Goal: Transaction & Acquisition: Purchase product/service

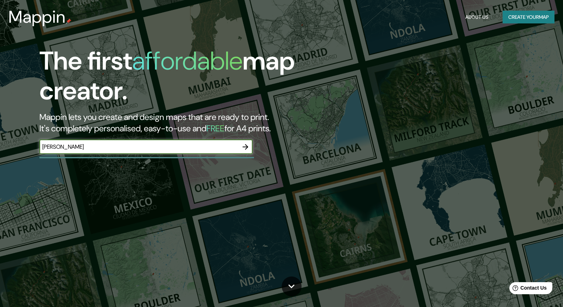
type input "[PERSON_NAME]"
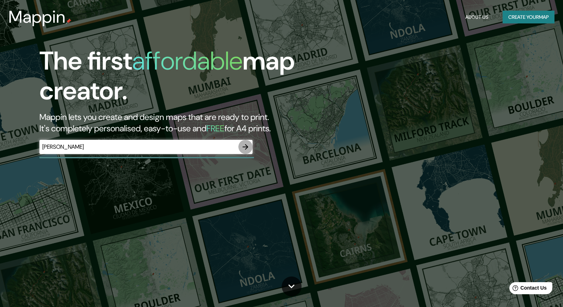
click at [246, 147] on icon "button" at bounding box center [245, 147] width 9 height 9
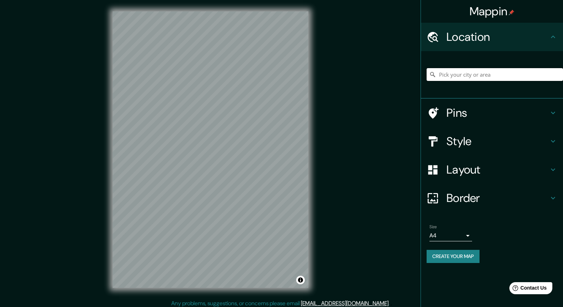
click at [483, 70] on input "Pick your city or area" at bounding box center [495, 74] width 136 height 13
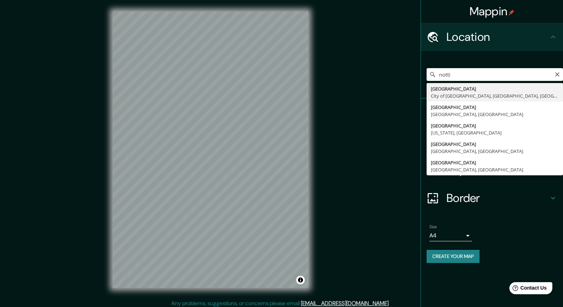
type input "[GEOGRAPHIC_DATA], City of [GEOGRAPHIC_DATA], [GEOGRAPHIC_DATA], [GEOGRAPHIC_DA…"
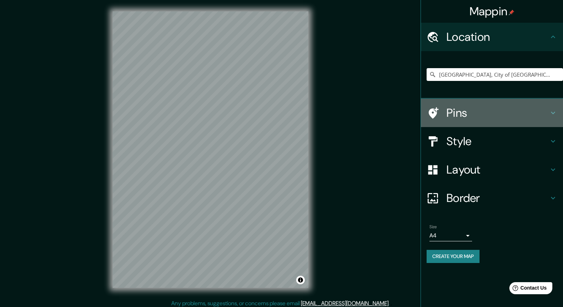
click at [482, 107] on h4 "Pins" at bounding box center [498, 113] width 102 height 14
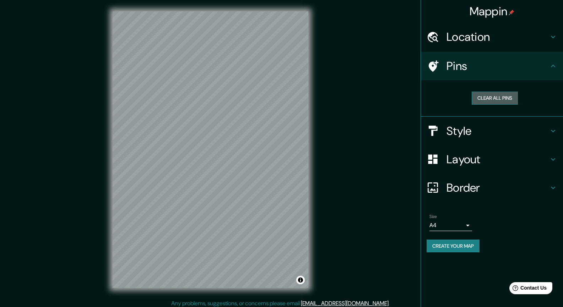
click at [490, 98] on button "Clear all pins" at bounding box center [495, 98] width 46 height 13
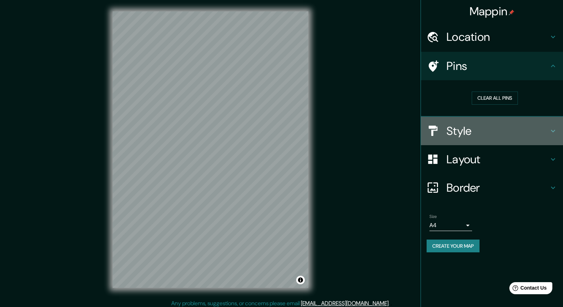
click at [483, 137] on h4 "Style" at bounding box center [498, 131] width 102 height 14
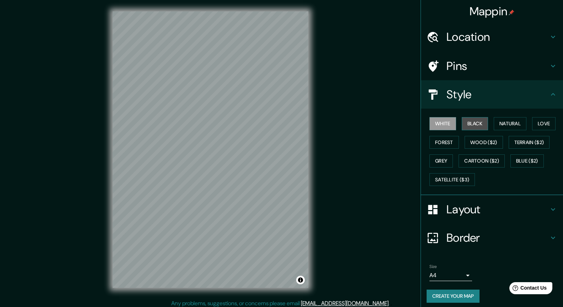
click at [474, 127] on button "Black" at bounding box center [475, 123] width 27 height 13
click at [508, 122] on button "Natural" at bounding box center [510, 123] width 33 height 13
click at [529, 121] on div "White Black Natural Love Forest Wood ($2) Terrain ($2) Grey Cartoon ($2) Blue (…" at bounding box center [495, 151] width 136 height 75
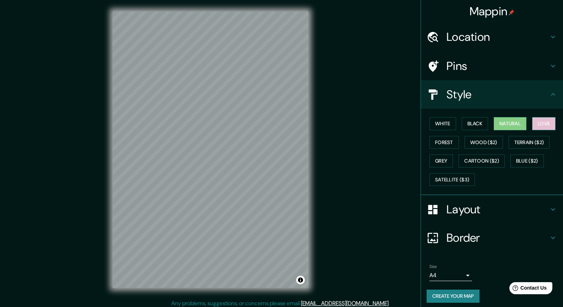
click at [537, 123] on button "Love" at bounding box center [543, 123] width 23 height 13
click at [456, 144] on div "White Black Natural Love Forest Wood ($2) Terrain ($2) Grey Cartoon ($2) Blue (…" at bounding box center [495, 151] width 136 height 75
click at [470, 138] on button "Wood ($2)" at bounding box center [484, 142] width 38 height 13
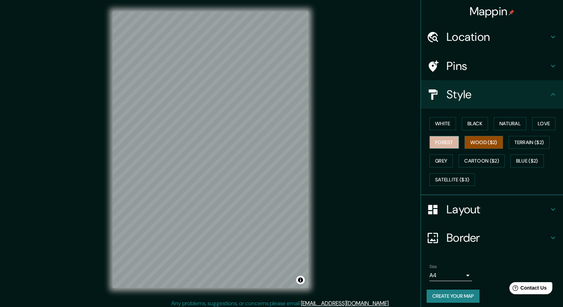
click at [434, 141] on button "Forest" at bounding box center [443, 142] width 29 height 13
click at [469, 143] on button "Wood ($2)" at bounding box center [484, 142] width 38 height 13
click at [514, 144] on button "Terrain ($2)" at bounding box center [529, 142] width 41 height 13
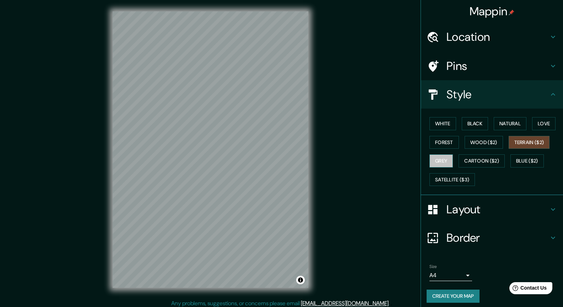
click at [431, 159] on button "Grey" at bounding box center [440, 161] width 23 height 13
click at [461, 159] on button "Cartoon ($2)" at bounding box center [482, 161] width 46 height 13
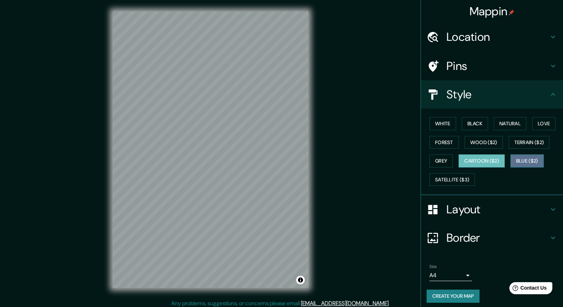
click at [530, 163] on button "Blue ($2)" at bounding box center [526, 161] width 33 height 13
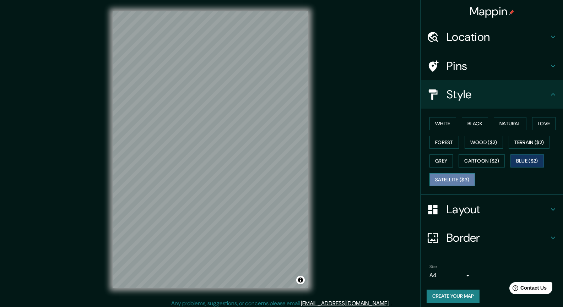
click at [435, 179] on button "Satellite ($3)" at bounding box center [451, 179] width 45 height 13
click at [469, 136] on button "Wood ($2)" at bounding box center [484, 142] width 38 height 13
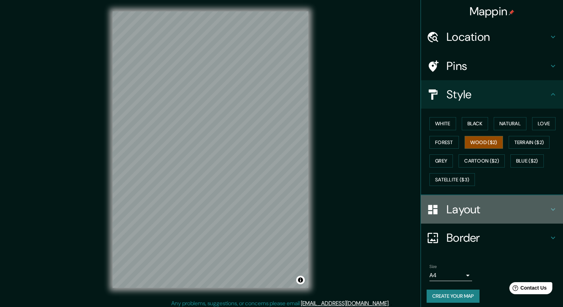
click at [451, 215] on h4 "Layout" at bounding box center [498, 209] width 102 height 14
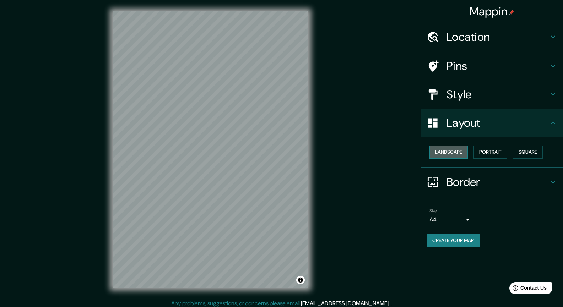
click at [443, 152] on button "Landscape" at bounding box center [448, 152] width 38 height 13
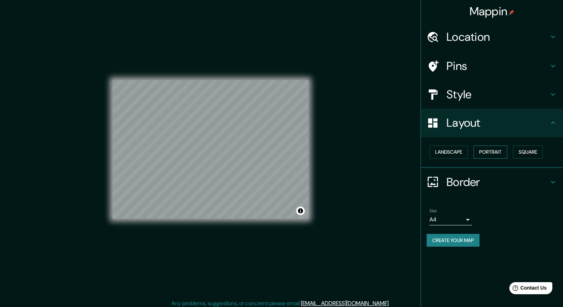
click at [485, 150] on button "Portrait" at bounding box center [491, 152] width 34 height 13
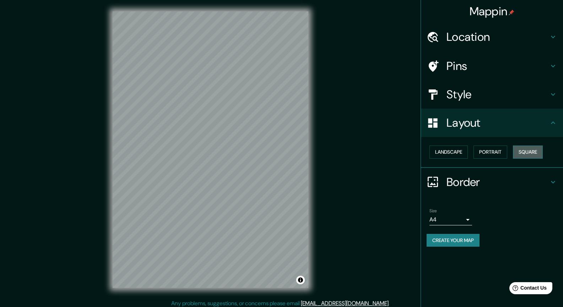
click at [520, 152] on button "Square" at bounding box center [528, 152] width 30 height 13
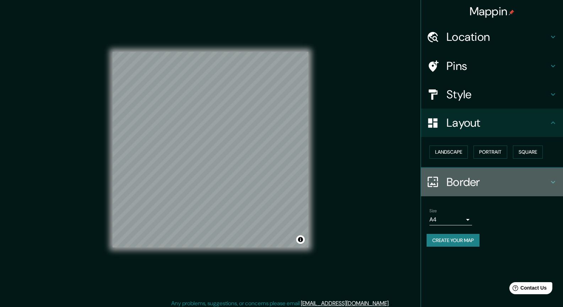
click at [470, 186] on h4 "Border" at bounding box center [498, 182] width 102 height 14
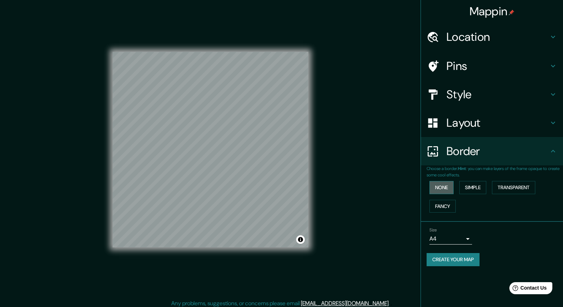
click at [445, 188] on button "None" at bounding box center [441, 187] width 24 height 13
click at [469, 186] on button "Simple" at bounding box center [472, 187] width 27 height 13
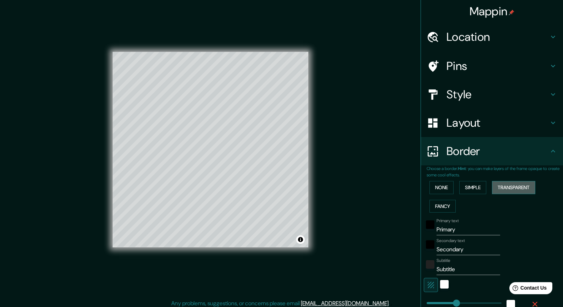
click at [501, 186] on button "Transparent" at bounding box center [513, 187] width 43 height 13
click at [433, 207] on button "Fancy" at bounding box center [442, 206] width 26 height 13
click at [429, 185] on button "None" at bounding box center [441, 187] width 24 height 13
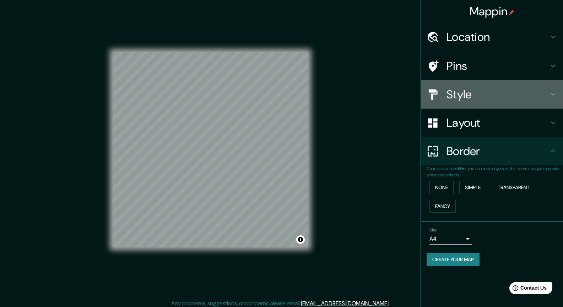
click at [433, 90] on icon at bounding box center [433, 94] width 9 height 10
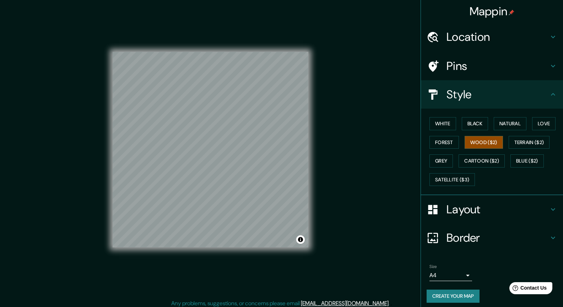
drag, startPoint x: 475, startPoint y: 148, endPoint x: 485, endPoint y: 184, distance: 37.2
click at [485, 184] on div "White Black Natural Love Forest Wood ($2) Terrain ($2) Grey Cartoon ($2) Blue (…" at bounding box center [495, 151] width 136 height 75
click at [429, 123] on button "White" at bounding box center [442, 123] width 27 height 13
click at [462, 121] on button "Black" at bounding box center [475, 123] width 27 height 13
click at [500, 120] on button "Natural" at bounding box center [510, 123] width 33 height 13
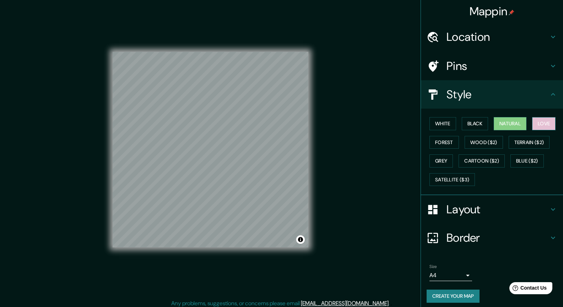
click at [532, 120] on button "Love" at bounding box center [543, 123] width 23 height 13
click at [438, 139] on button "Forest" at bounding box center [443, 142] width 29 height 13
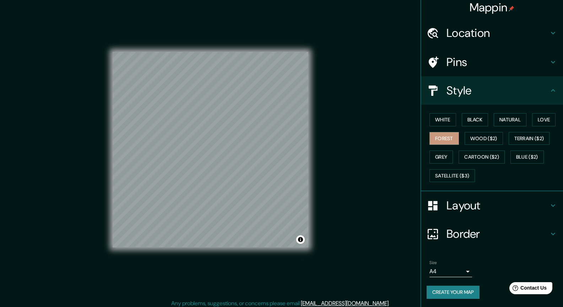
click at [440, 288] on button "Create your map" at bounding box center [453, 292] width 53 height 13
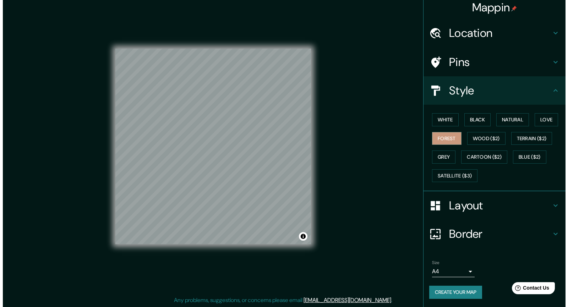
scroll to position [0, 0]
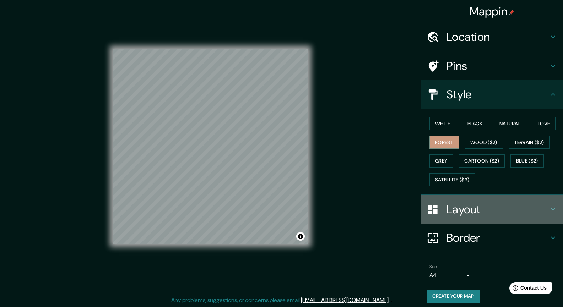
click at [451, 222] on div "Layout" at bounding box center [492, 209] width 142 height 28
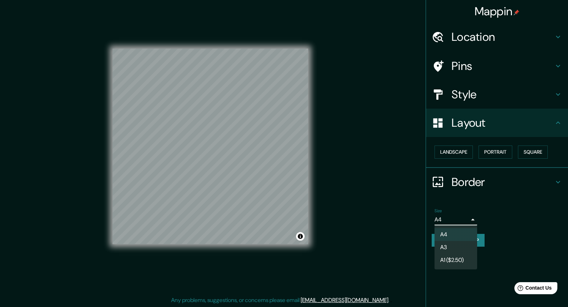
click at [451, 222] on body "Mappin Location [GEOGRAPHIC_DATA], [GEOGRAPHIC_DATA], [GEOGRAPHIC_DATA], [GEOGR…" at bounding box center [284, 150] width 568 height 307
